Goal: Information Seeking & Learning: Learn about a topic

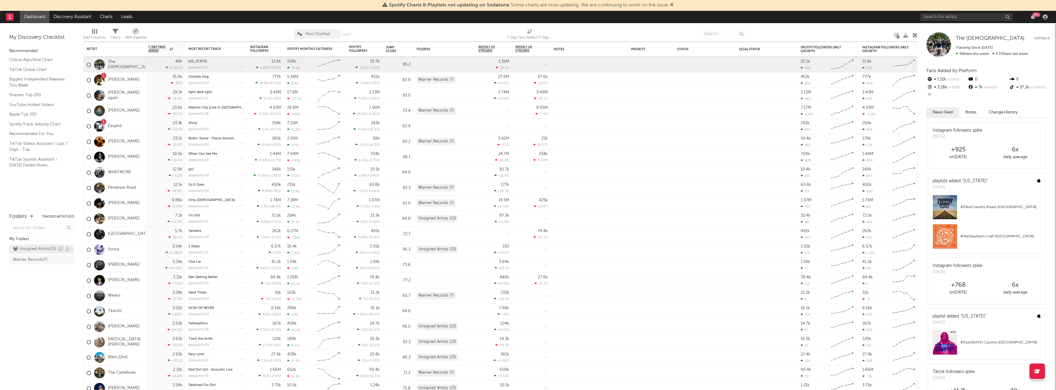
click at [53, 253] on div "Unsigned Artists ( 23 )" at bounding box center [34, 248] width 43 height 7
click at [45, 253] on div "Unsigned Artists ( 23 )" at bounding box center [34, 248] width 43 height 7
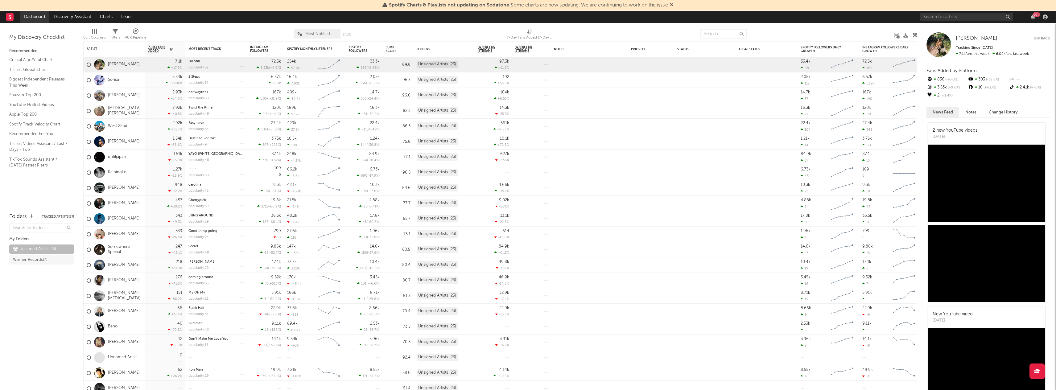
click at [32, 15] on link "Dashboard" at bounding box center [35, 17] width 30 height 12
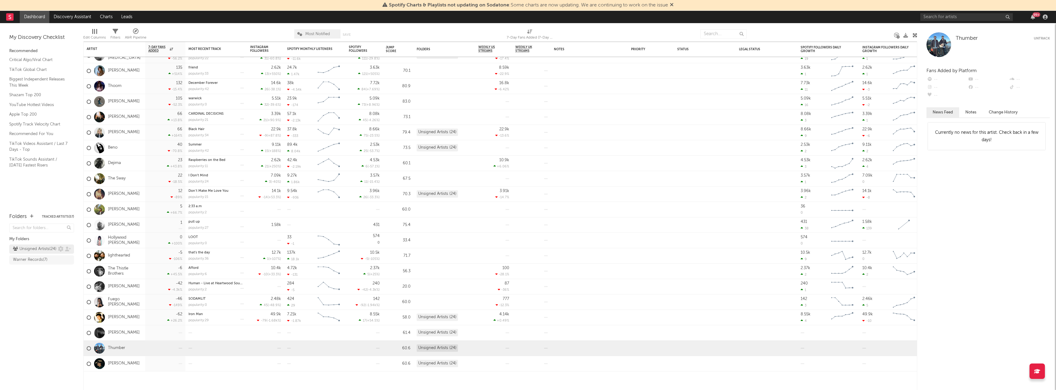
click at [40, 252] on div "Unsigned Artists ( 24 )" at bounding box center [41, 248] width 65 height 9
click at [39, 245] on div "Unsigned Artists ( 24 )" at bounding box center [34, 248] width 43 height 7
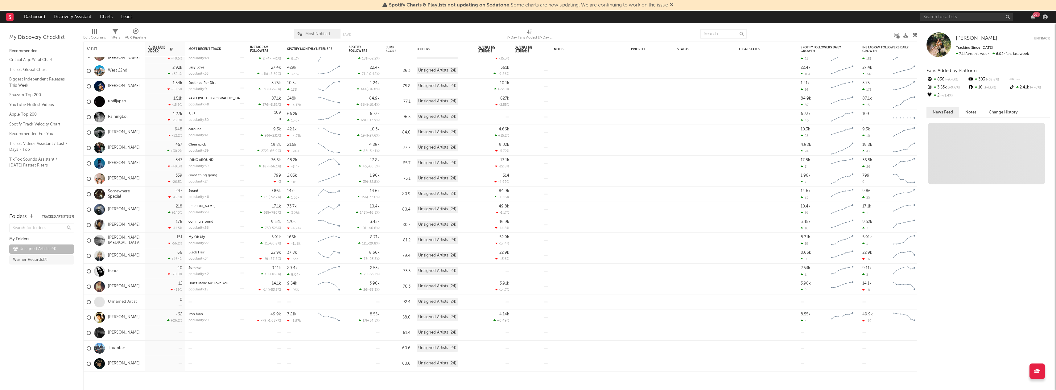
drag, startPoint x: 39, startPoint y: 254, endPoint x: 179, endPoint y: 273, distance: 141.5
click at [39, 253] on div "Unsigned Artists ( 24 )" at bounding box center [34, 248] width 43 height 7
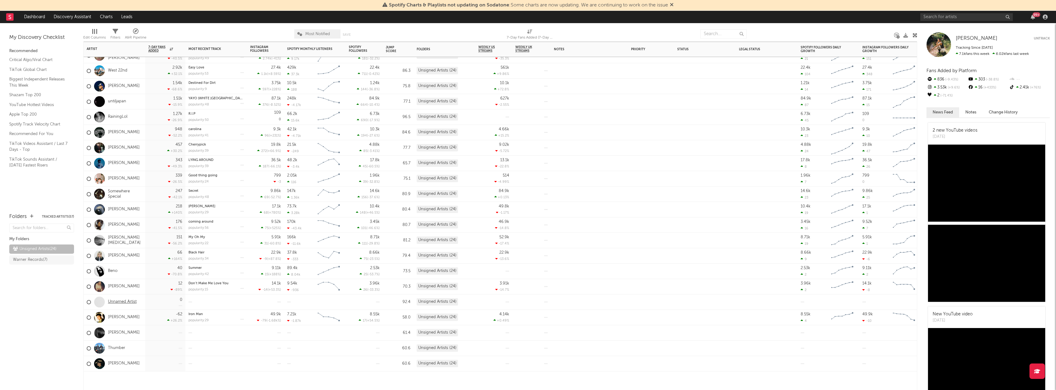
click at [121, 302] on link "Unnamed Artist" at bounding box center [122, 301] width 29 height 5
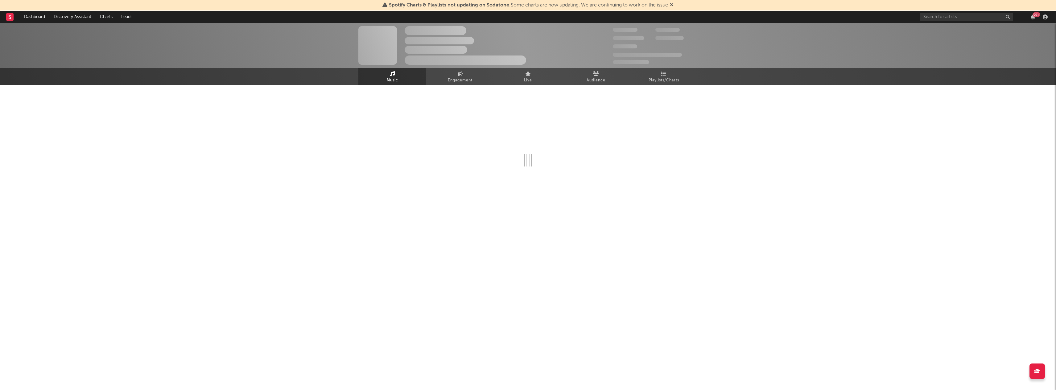
select select "1w"
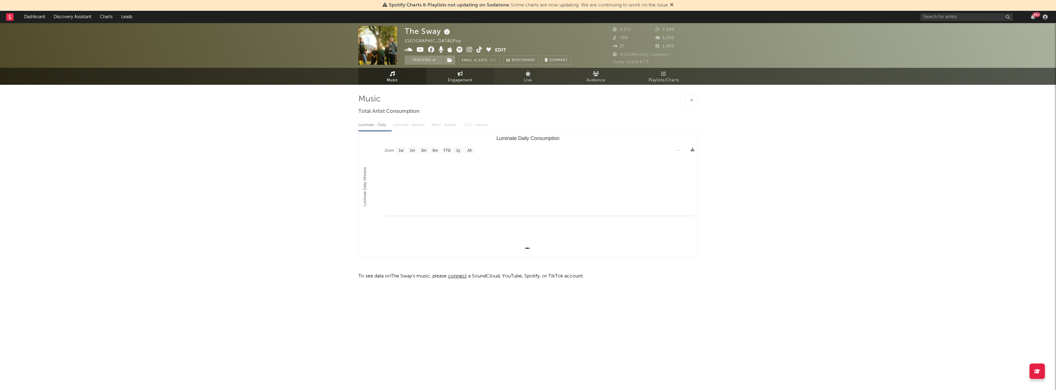
click at [450, 80] on span "Engagement" at bounding box center [460, 80] width 25 height 7
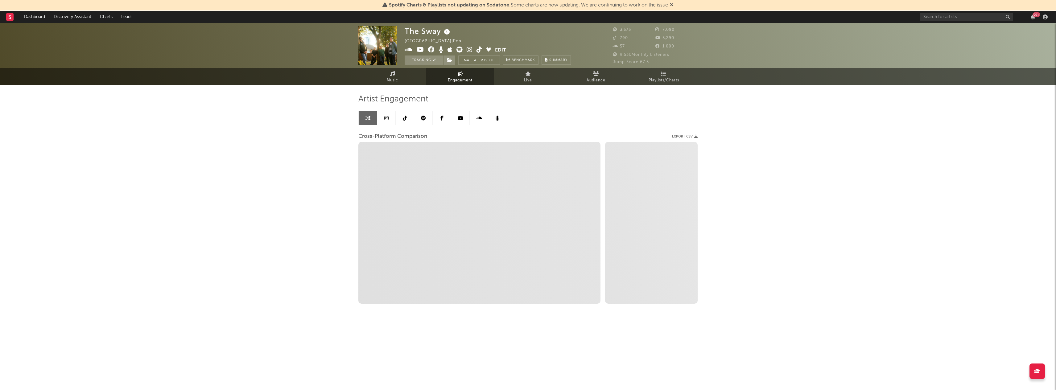
select select "1w"
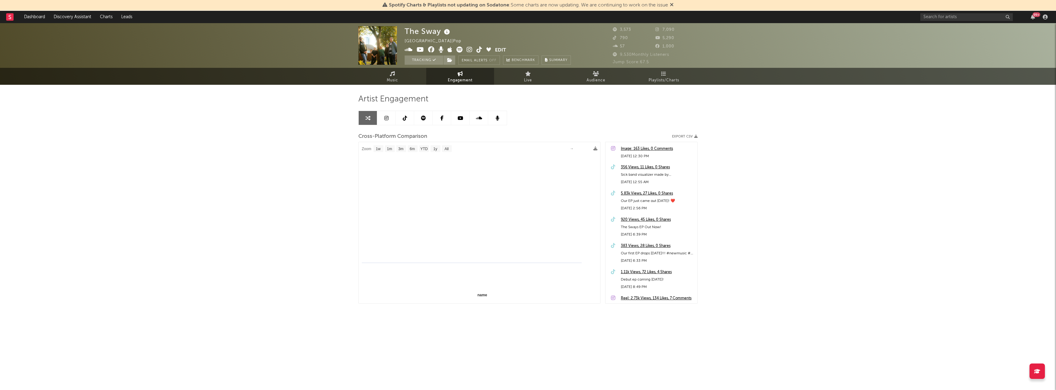
select select "1m"
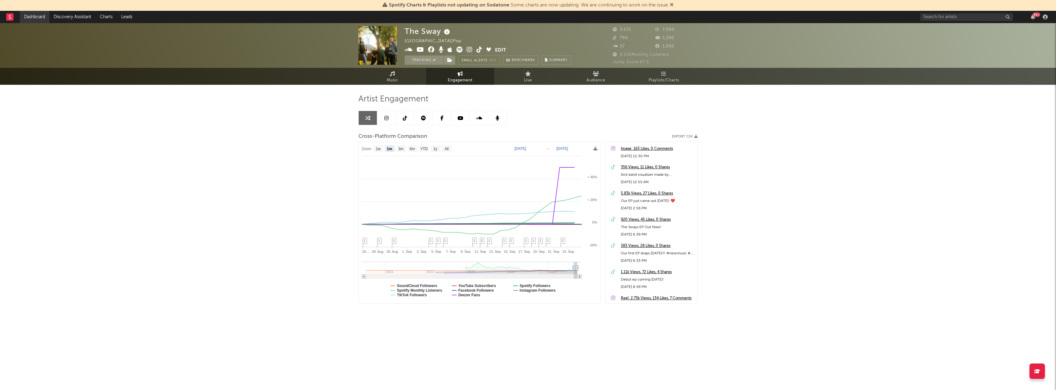
click at [46, 16] on link "Dashboard" at bounding box center [35, 17] width 30 height 12
